Goal: Complete application form

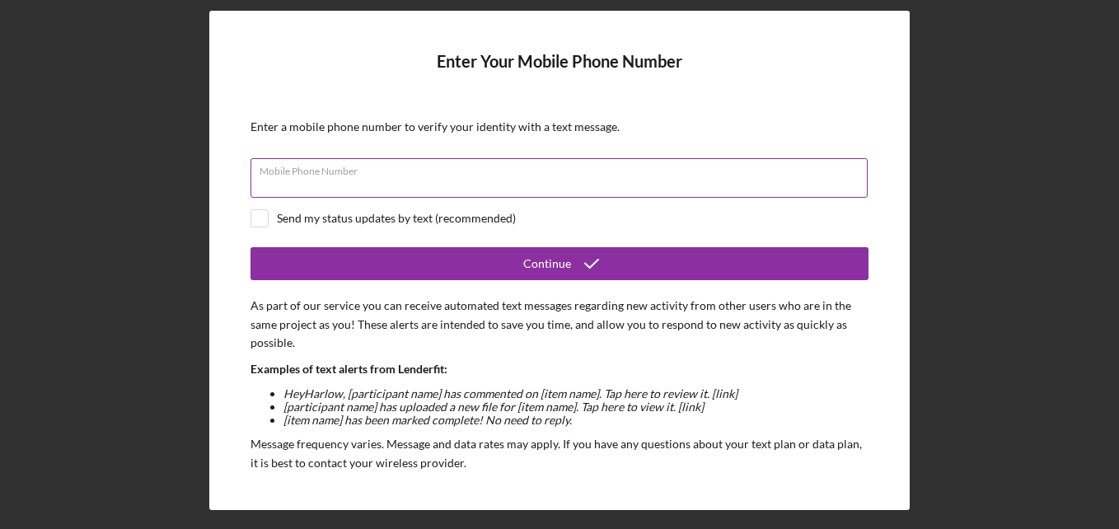
click at [428, 187] on input "Mobile Phone Number" at bounding box center [558, 178] width 617 height 40
type input "[PHONE_NUMBER]"
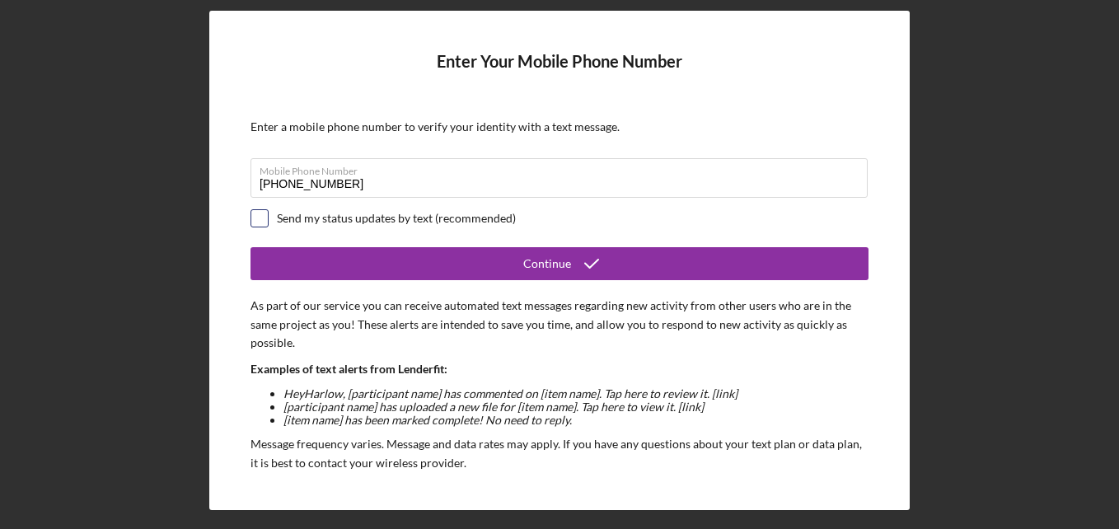
click at [262, 213] on input "checkbox" at bounding box center [259, 218] width 16 height 16
checkbox input "true"
click at [364, 245] on form "Enter Your Mobile Phone Number Enter a mobile phone number to verify your ident…" at bounding box center [559, 260] width 618 height 417
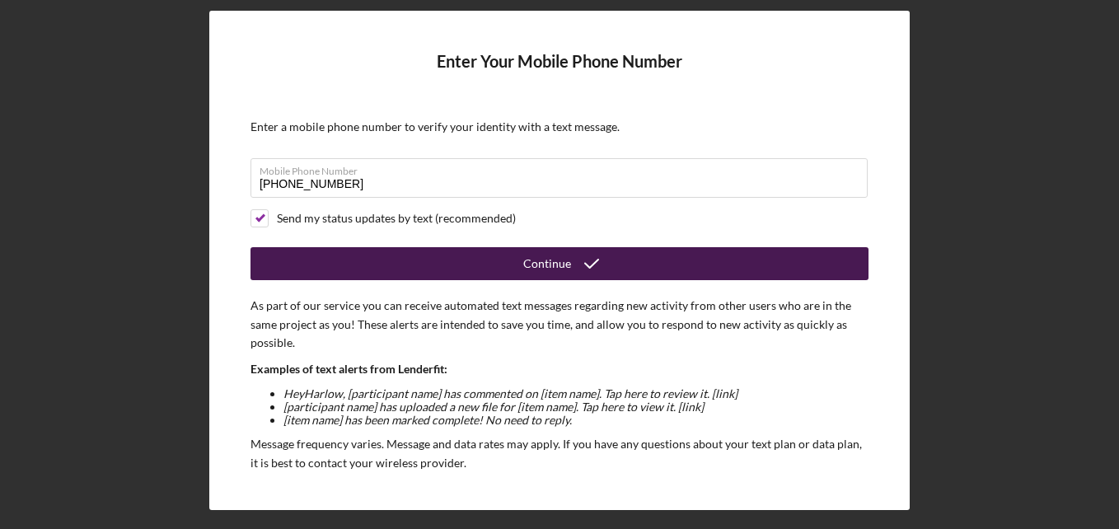
click at [367, 256] on button "Continue" at bounding box center [559, 263] width 618 height 33
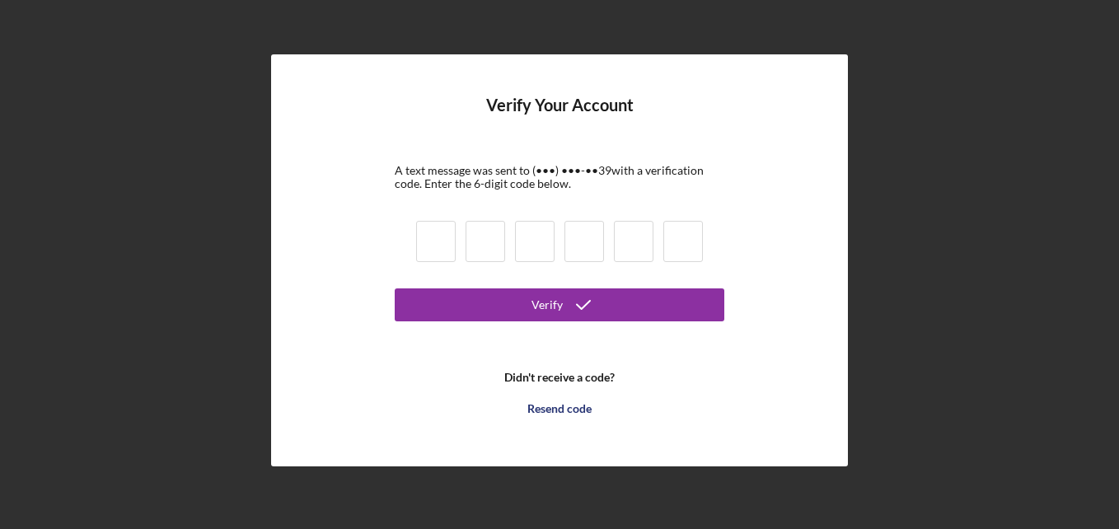
click at [430, 245] on input at bounding box center [436, 241] width 40 height 41
type input "0"
type input "1"
type input "7"
type input "9"
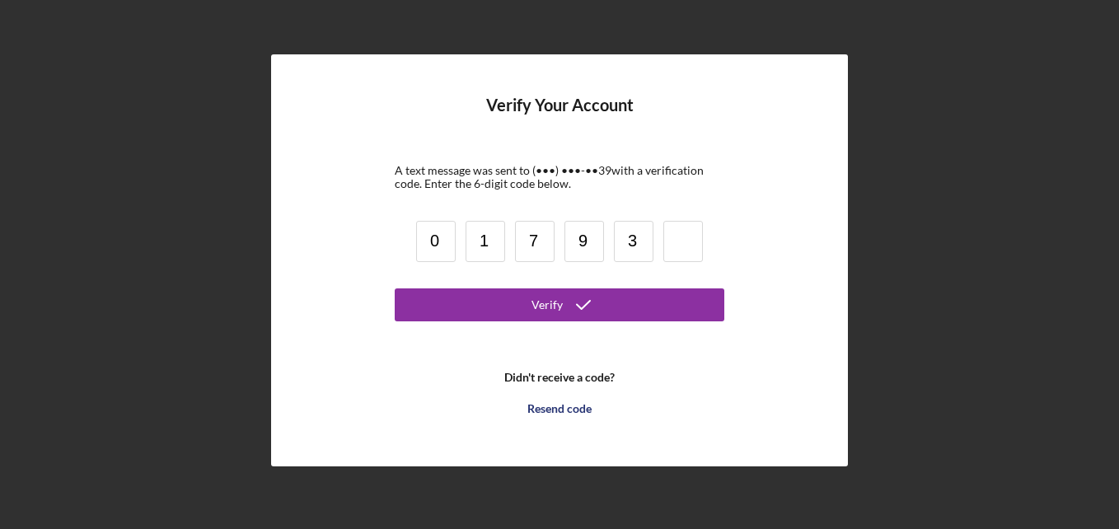
type input "3"
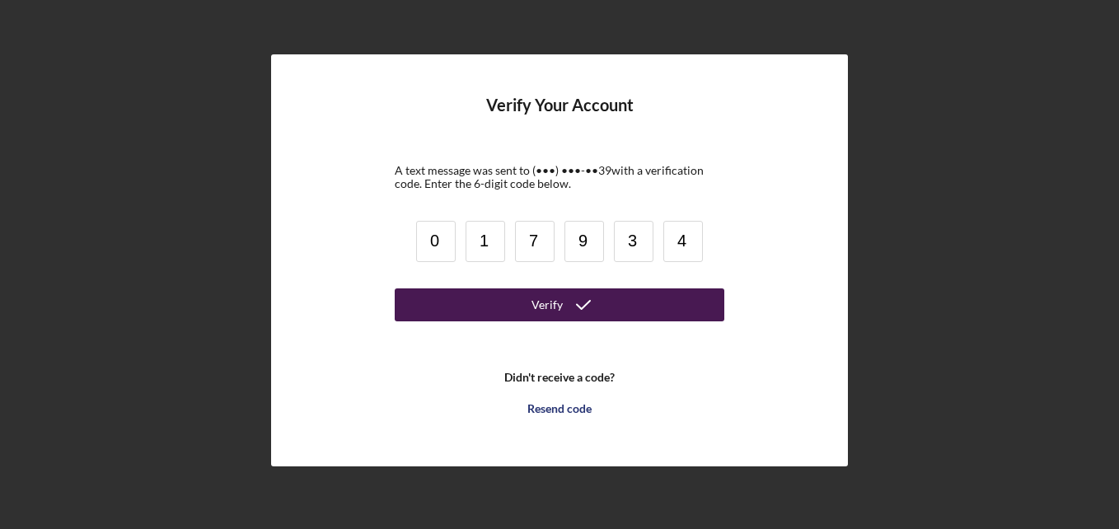
type input "4"
click at [536, 301] on div "Verify" at bounding box center [546, 304] width 31 height 33
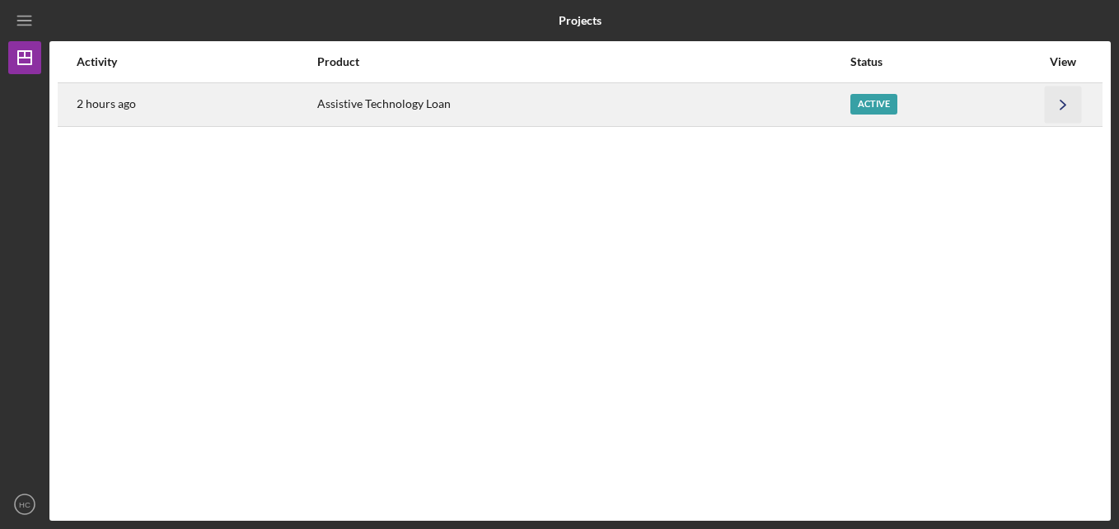
click at [1073, 104] on icon "Icon/Navigate" at bounding box center [1063, 104] width 37 height 37
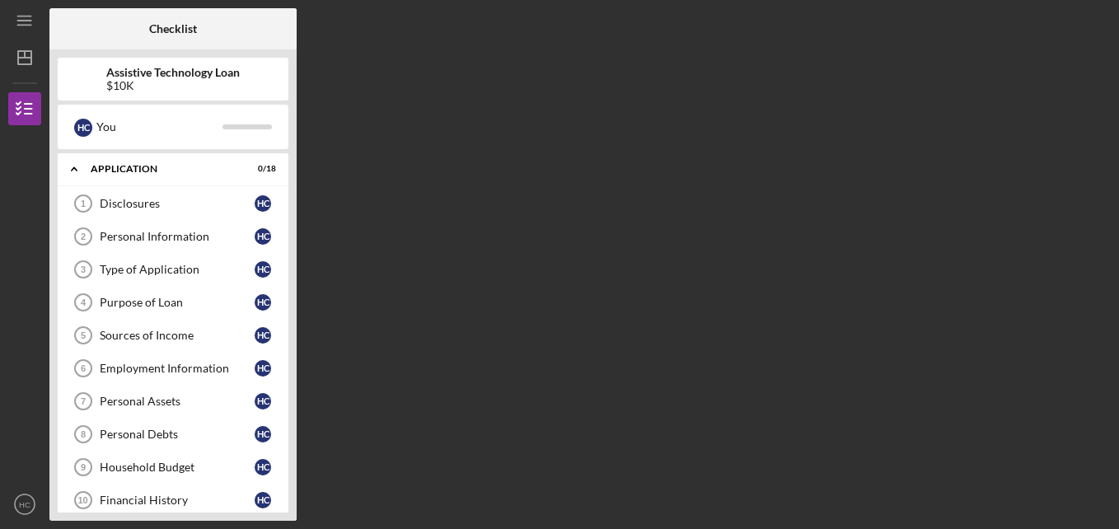
click at [285, 425] on div "Disclosures 1 Disclosures H C Personal Information 2 Personal Information H C T…" at bounding box center [173, 487] width 231 height 601
click at [292, 432] on div "Assistive Technology Loan $10K H C You Icon/Expander Application 0 / 18 Disclos…" at bounding box center [172, 284] width 247 height 471
